Goal: Navigation & Orientation: Find specific page/section

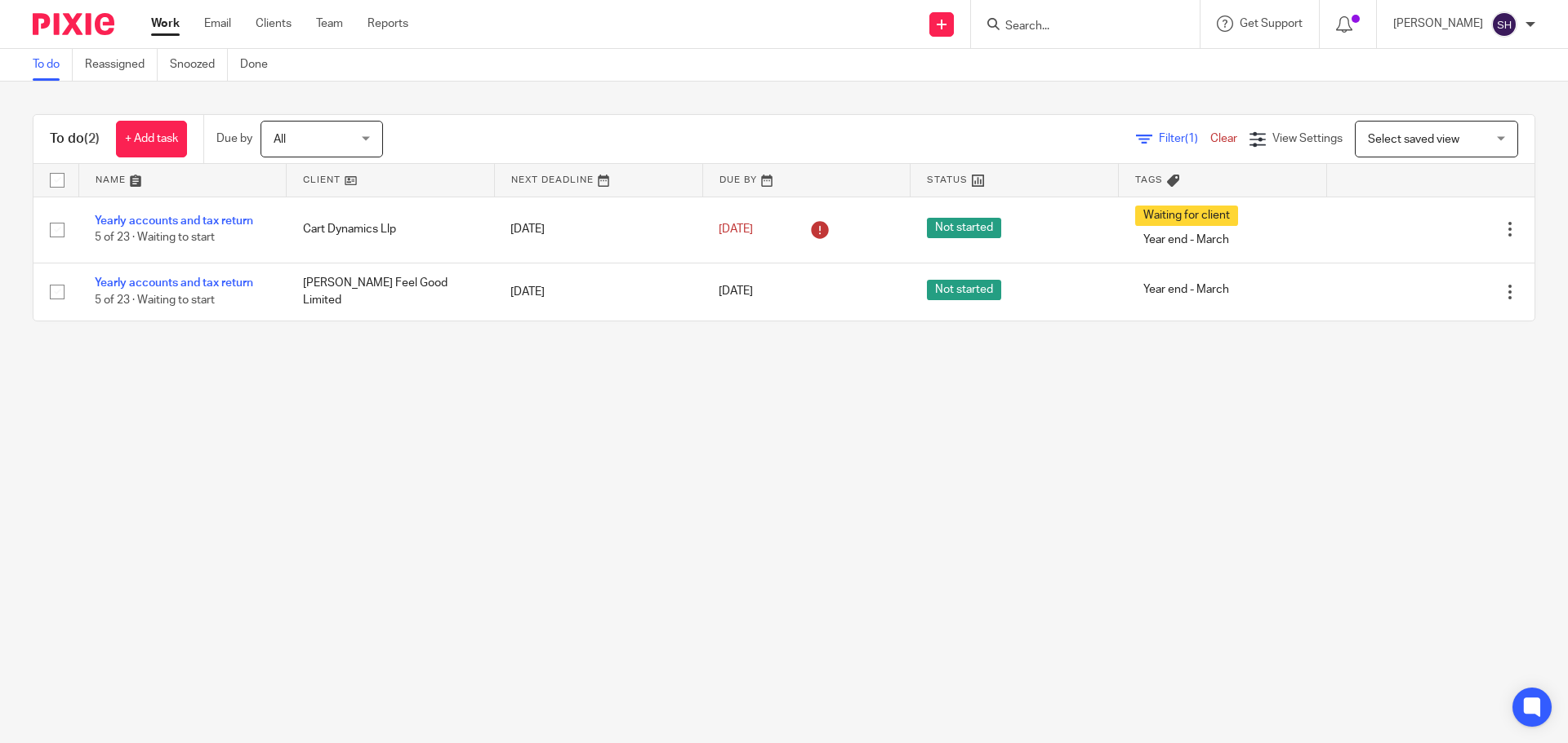
drag, startPoint x: 313, startPoint y: 21, endPoint x: 679, endPoint y: 43, distance: 366.7
click at [679, 43] on div "Send new email Create task Add client Get Support Contact via email Check our d…" at bounding box center [1000, 24] width 1135 height 49
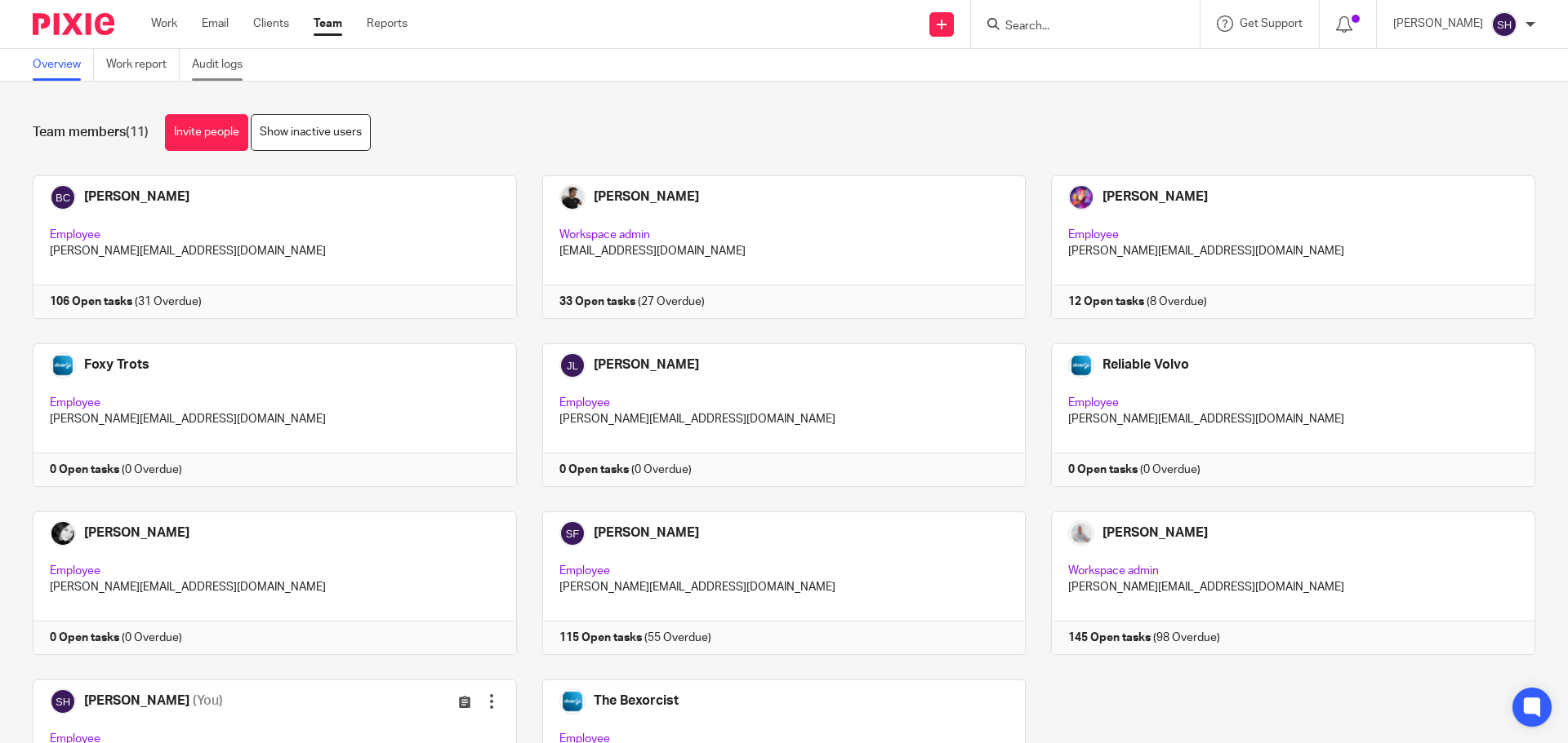
click at [227, 59] on link "Audit logs" at bounding box center [223, 64] width 62 height 32
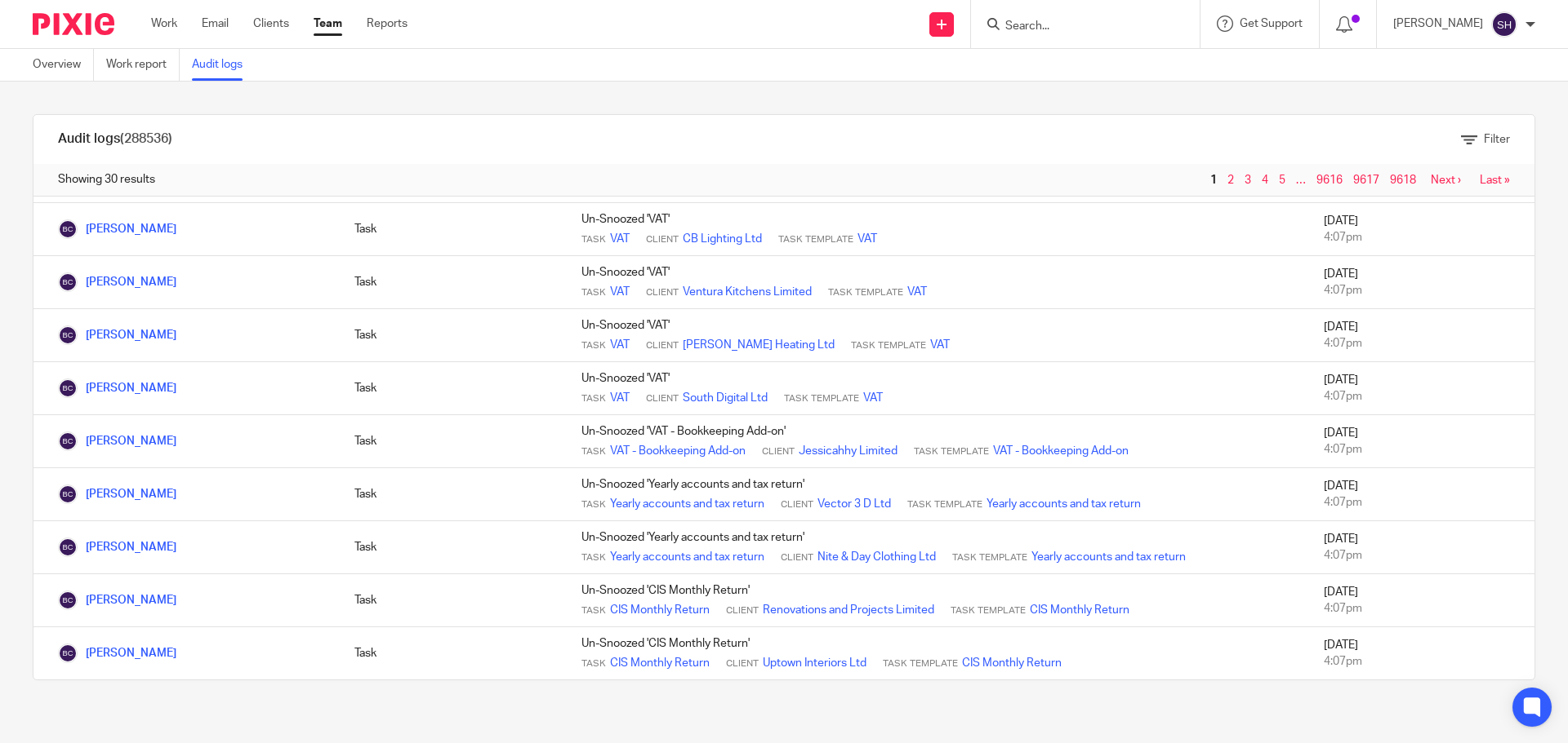
scroll to position [1157, 0]
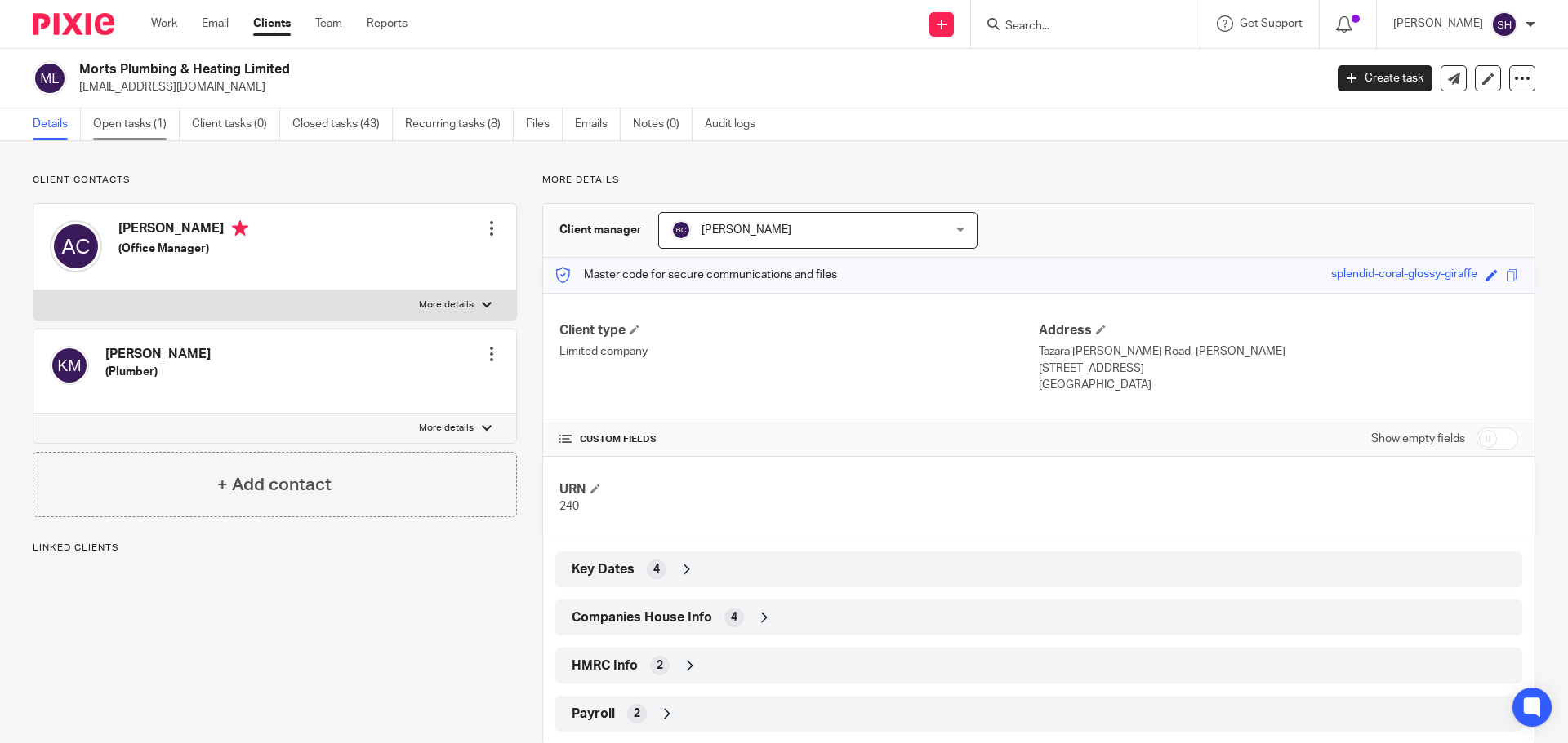
click at [136, 123] on link "Open tasks (1)" at bounding box center [136, 125] width 86 height 32
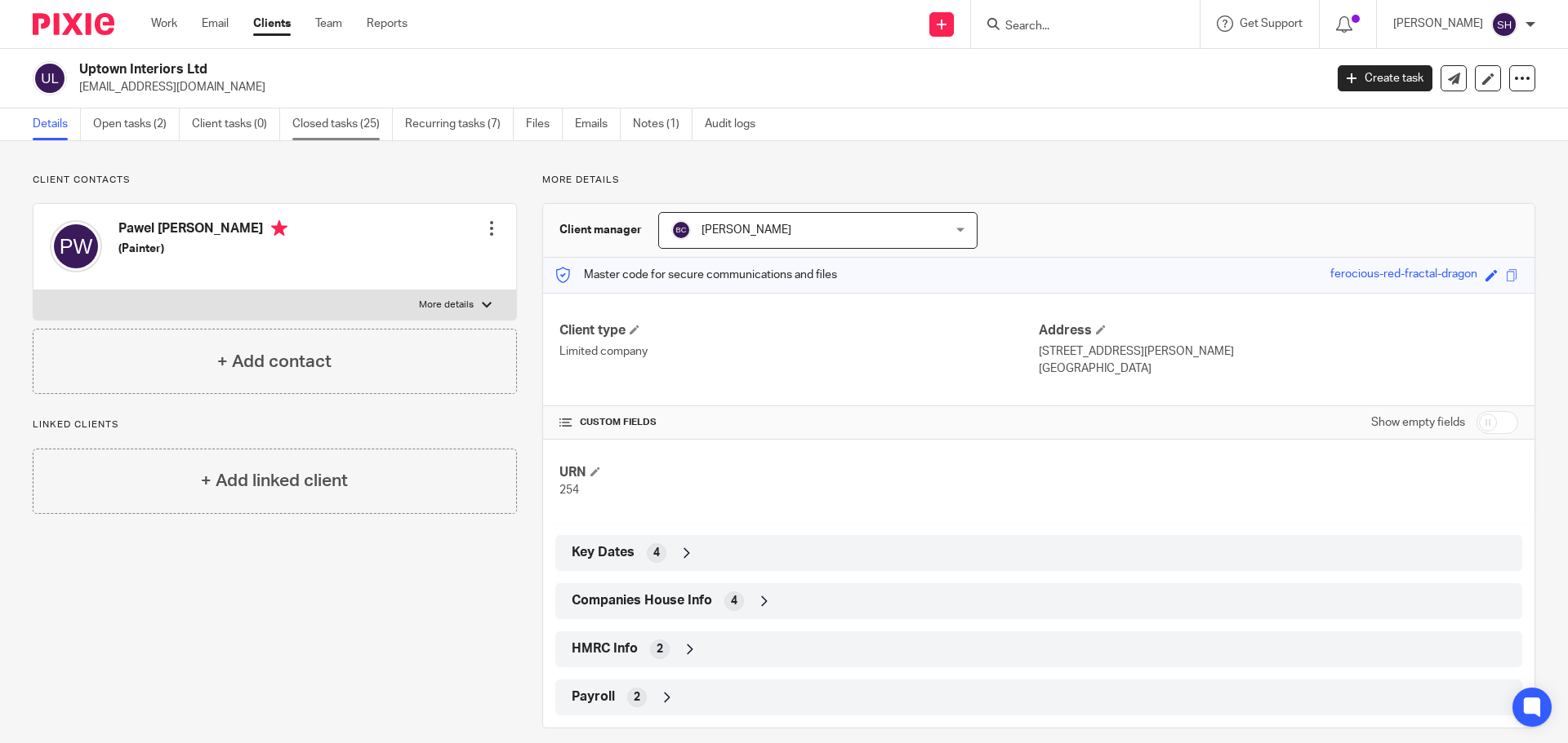
click at [322, 126] on link "Closed tasks (25)" at bounding box center [342, 125] width 100 height 32
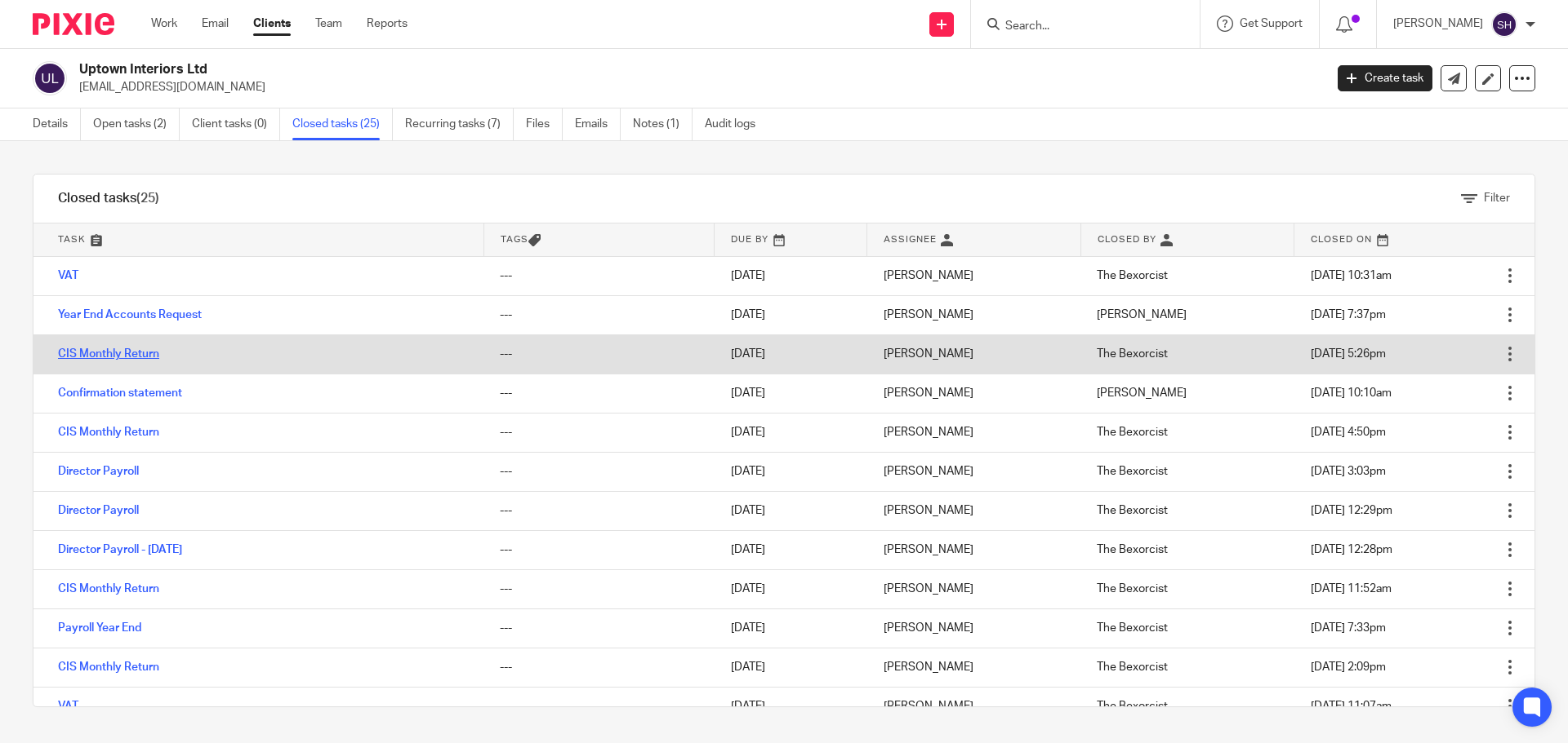
click at [99, 356] on link "CIS Monthly Return" at bounding box center [108, 355] width 101 height 12
